Goal: Navigation & Orientation: Understand site structure

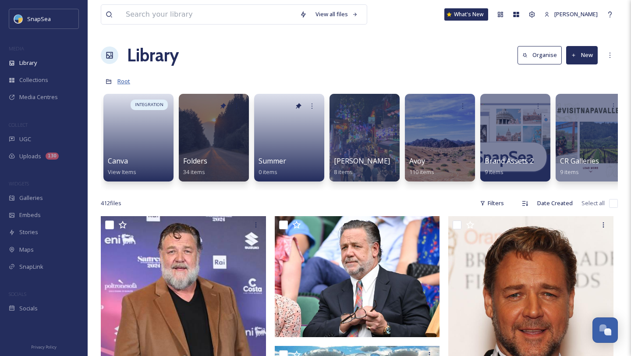
click at [123, 80] on span "Root" at bounding box center [123, 81] width 13 height 8
click at [107, 83] on icon at bounding box center [108, 81] width 5 height 5
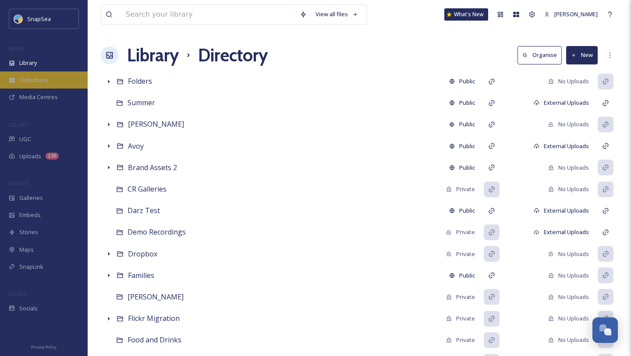
click at [41, 81] on span "Collections" at bounding box center [33, 80] width 29 height 8
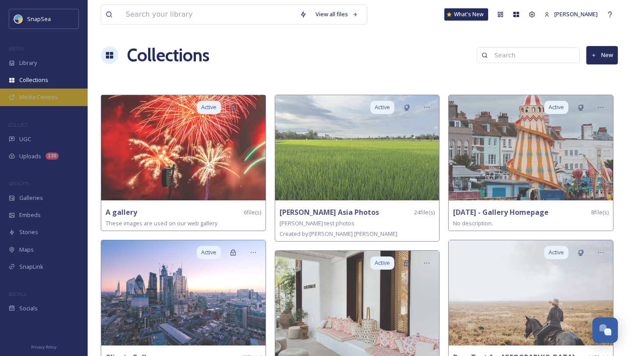
click at [38, 100] on span "Media Centres" at bounding box center [38, 97] width 39 height 8
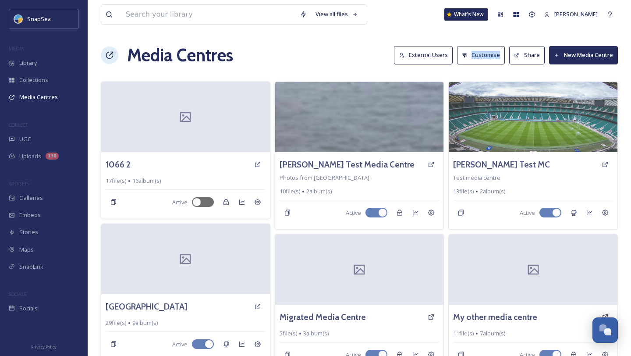
click at [479, 57] on button "Customise" at bounding box center [481, 55] width 48 height 18
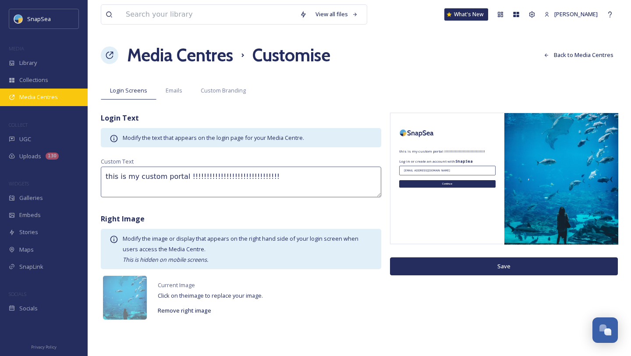
click at [43, 99] on span "Media Centres" at bounding box center [38, 97] width 39 height 8
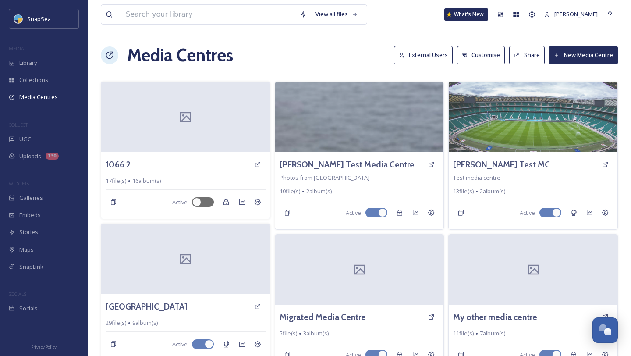
click at [469, 55] on button "Customise" at bounding box center [481, 55] width 48 height 18
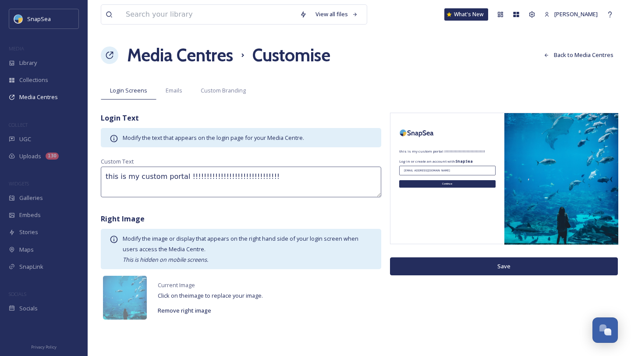
click at [579, 55] on button "Back to Media Centres" at bounding box center [579, 54] width 78 height 17
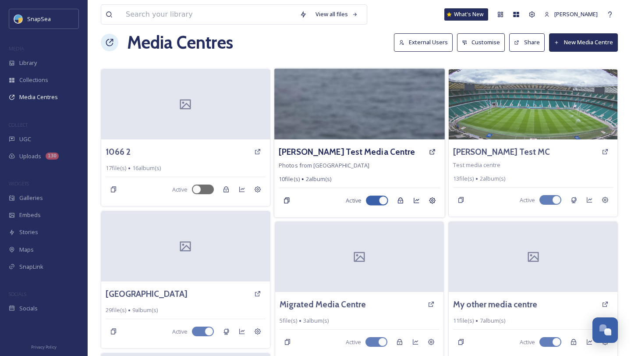
scroll to position [12, 0]
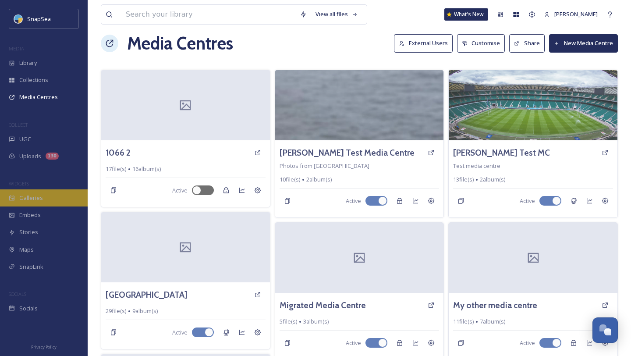
click at [56, 199] on div "Galleries" at bounding box center [44, 197] width 88 height 17
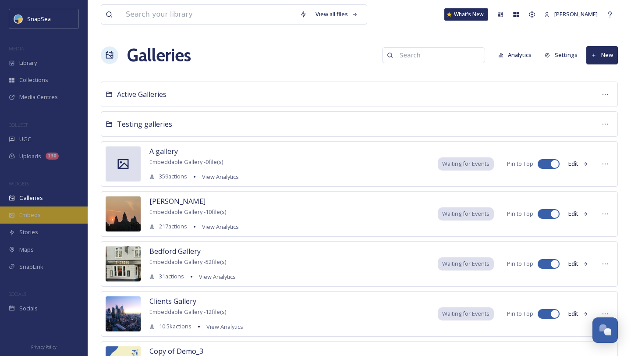
click at [47, 214] on div "Embeds" at bounding box center [44, 214] width 88 height 17
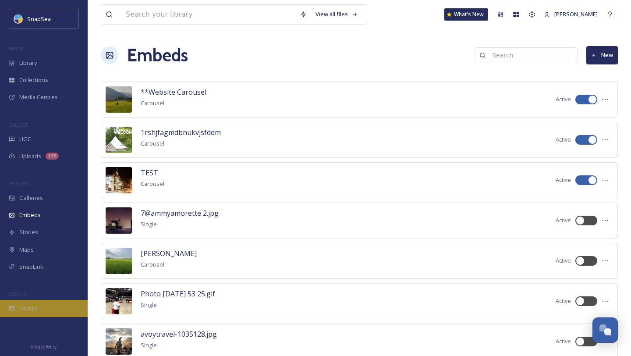
click at [29, 310] on span "Socials" at bounding box center [28, 308] width 18 height 8
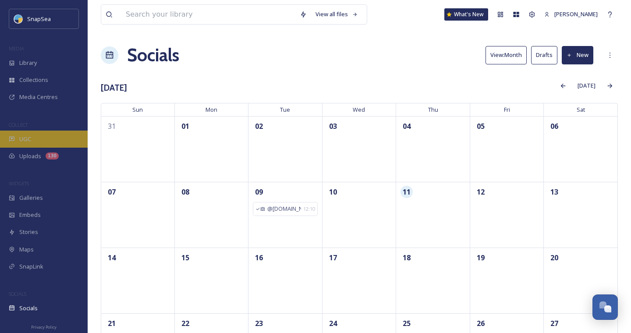
click at [28, 137] on span "UGC" at bounding box center [25, 139] width 12 height 8
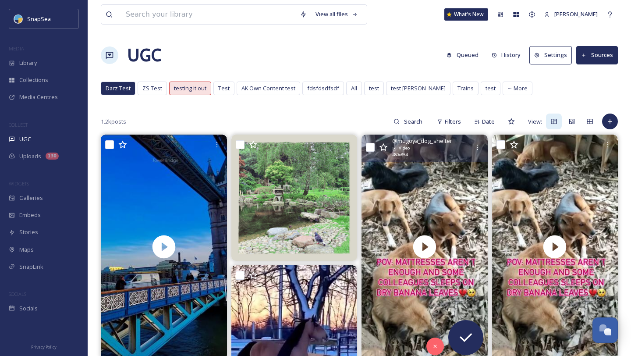
click at [388, 149] on div "@ mugoya_dog_shelter Video 480 x 854" at bounding box center [425, 149] width 126 height 28
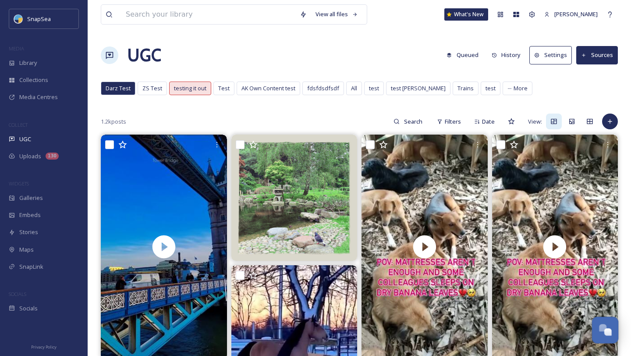
click at [607, 331] on div "Open Chat" at bounding box center [607, 331] width 7 height 7
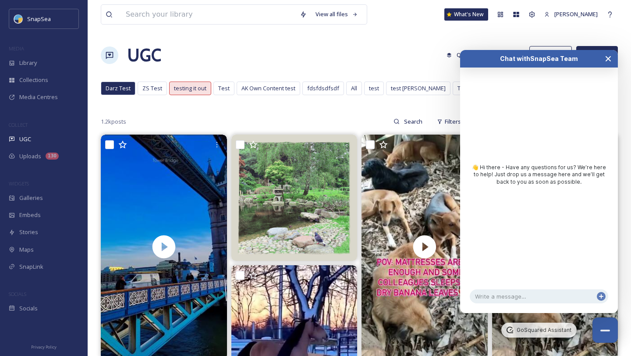
click at [612, 58] on button "Close Chat" at bounding box center [608, 59] width 19 height 18
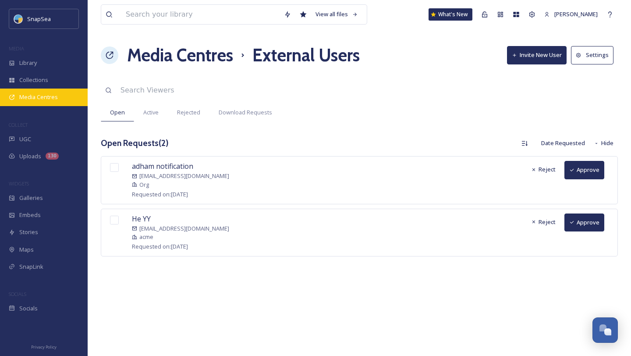
click at [41, 103] on div "Media Centres" at bounding box center [44, 97] width 88 height 17
